Goal: Find contact information: Find contact information

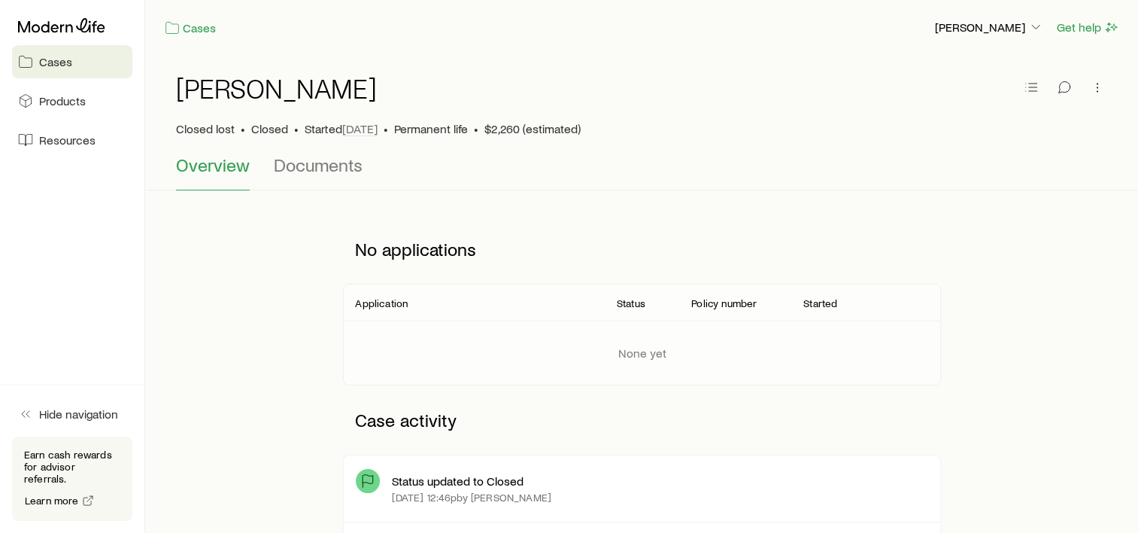
click at [61, 61] on span "Cases" at bounding box center [55, 61] width 33 height 15
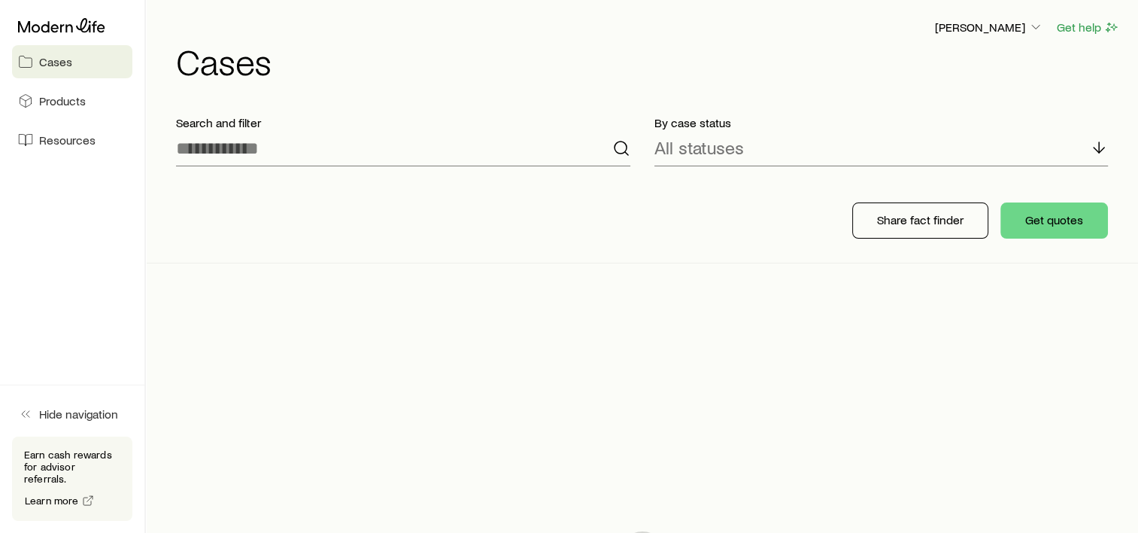
click at [59, 61] on span "Cases" at bounding box center [55, 61] width 33 height 15
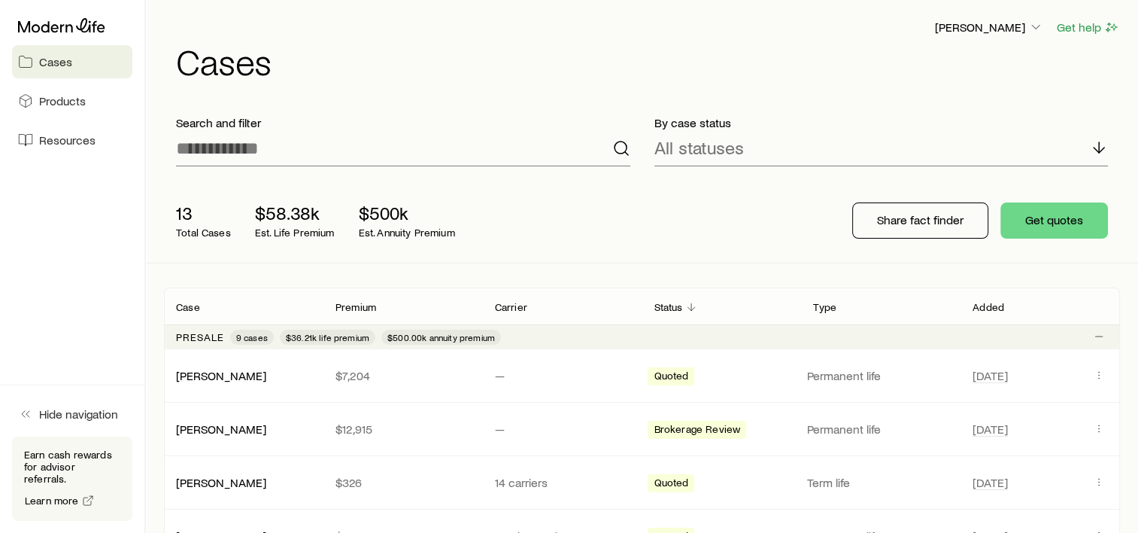
click at [59, 61] on span "Cases" at bounding box center [55, 61] width 33 height 15
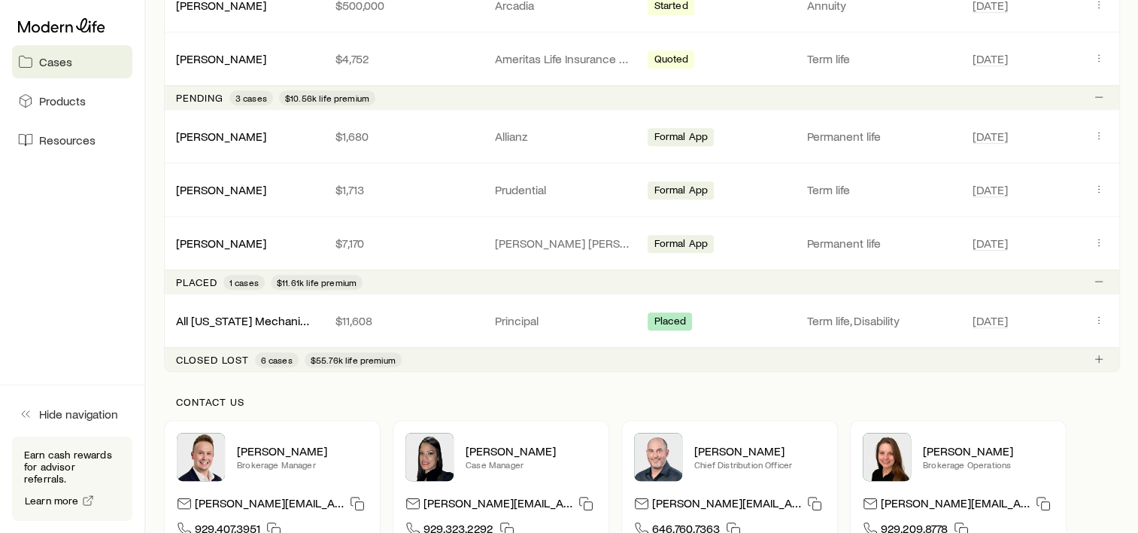
scroll to position [907, 0]
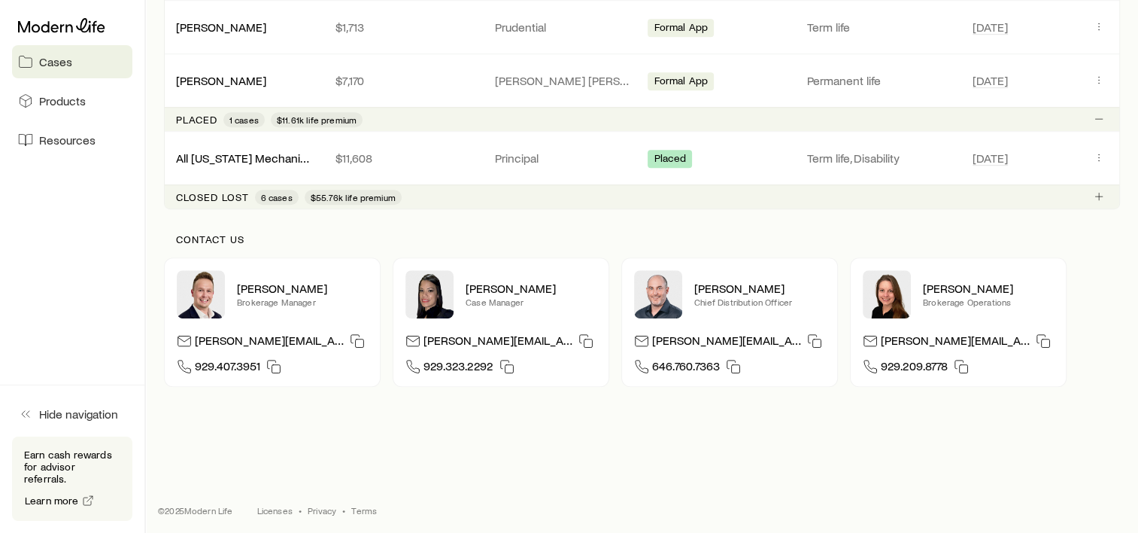
click at [678, 297] on img at bounding box center [658, 294] width 48 height 48
click at [486, 296] on p "Case Manager" at bounding box center [531, 302] width 131 height 12
click at [495, 296] on p "Case Manager" at bounding box center [531, 302] width 131 height 12
drag, startPoint x: 539, startPoint y: 336, endPoint x: 412, endPoint y: 335, distance: 127.2
click at [412, 335] on div "[PERSON_NAME][EMAIL_ADDRESS][DOMAIN_NAME]" at bounding box center [501, 341] width 191 height 23
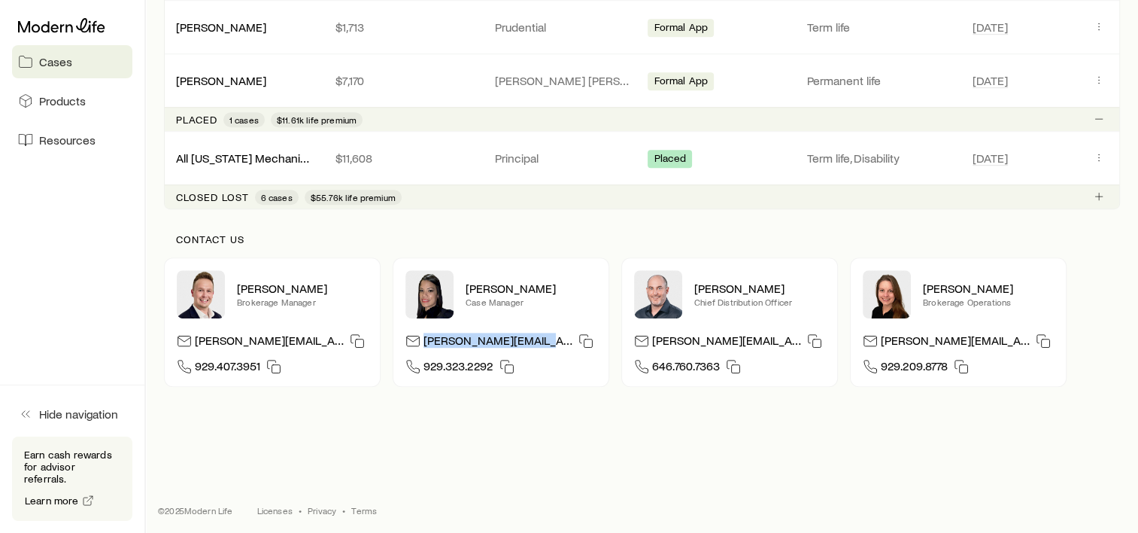
copy p "[PERSON_NAME][EMAIL_ADDRESS][DOMAIN_NAME]"
